Goal: Navigation & Orientation: Find specific page/section

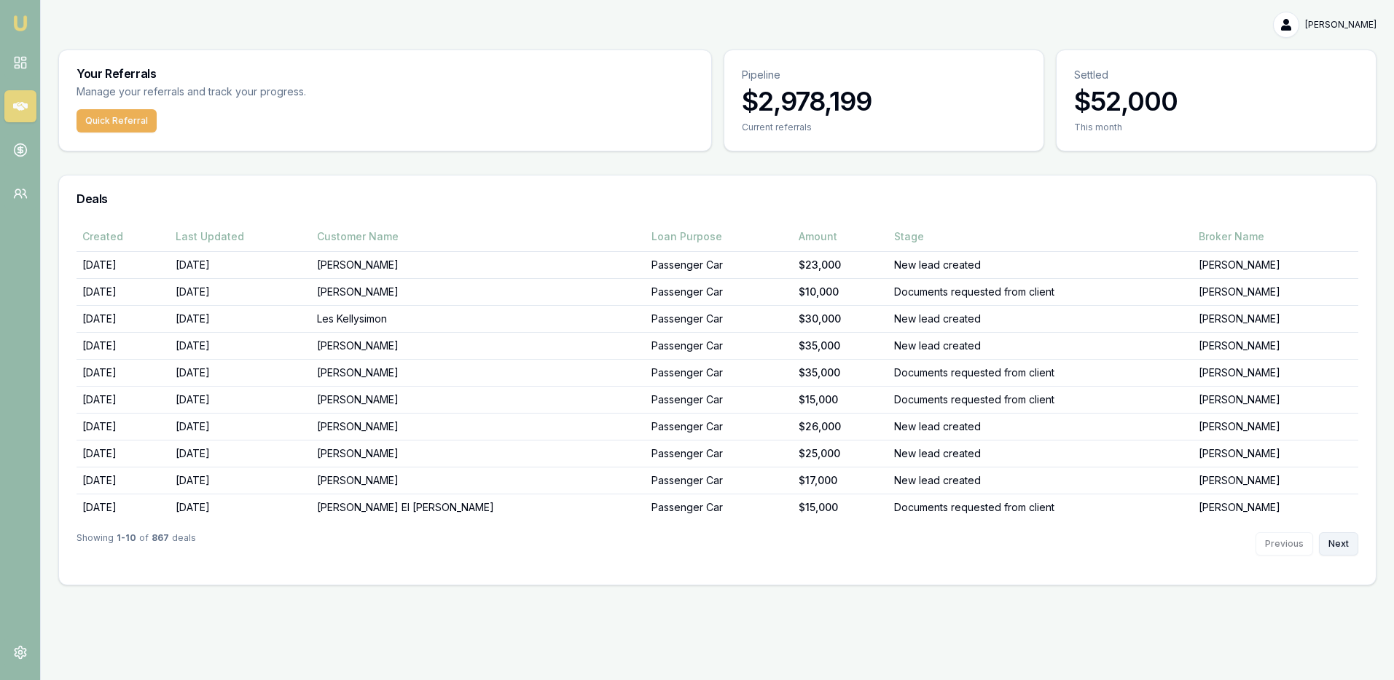
click at [1334, 547] on button "Next" at bounding box center [1337, 543] width 39 height 23
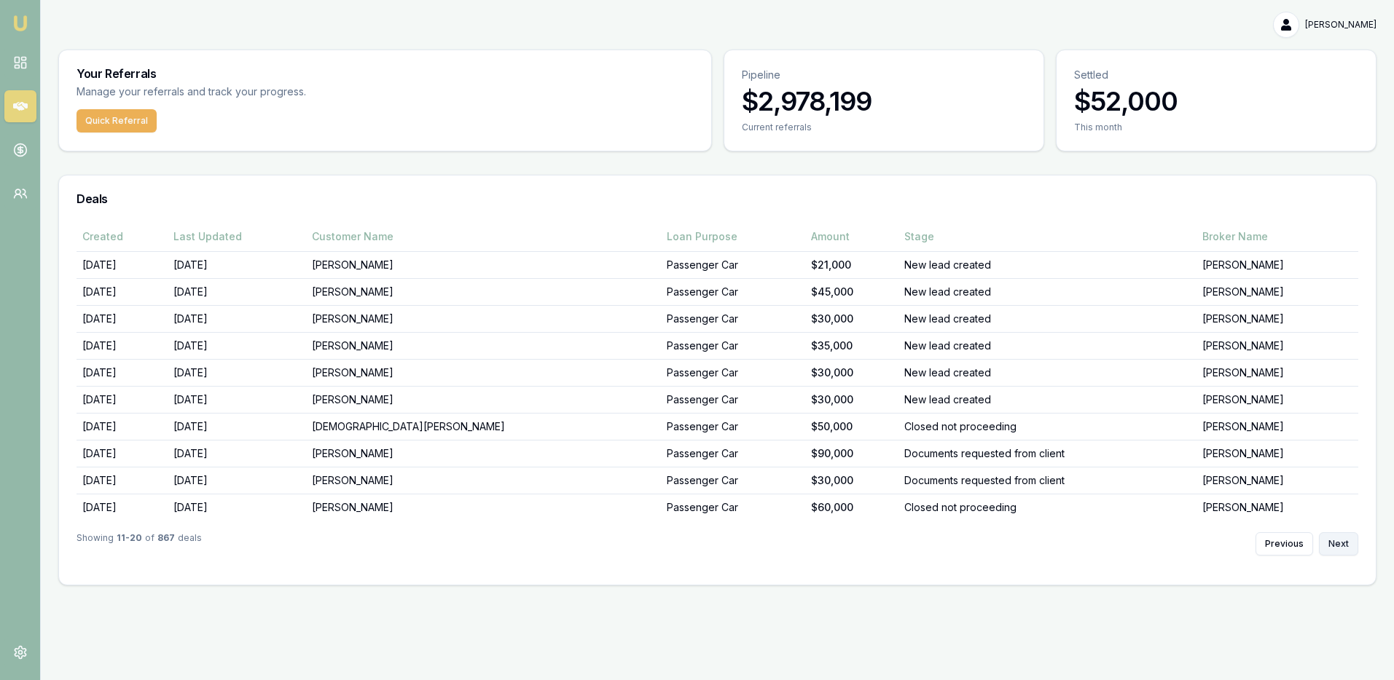
click at [1334, 547] on button "Next" at bounding box center [1337, 543] width 39 height 23
